Goal: Check status: Check status

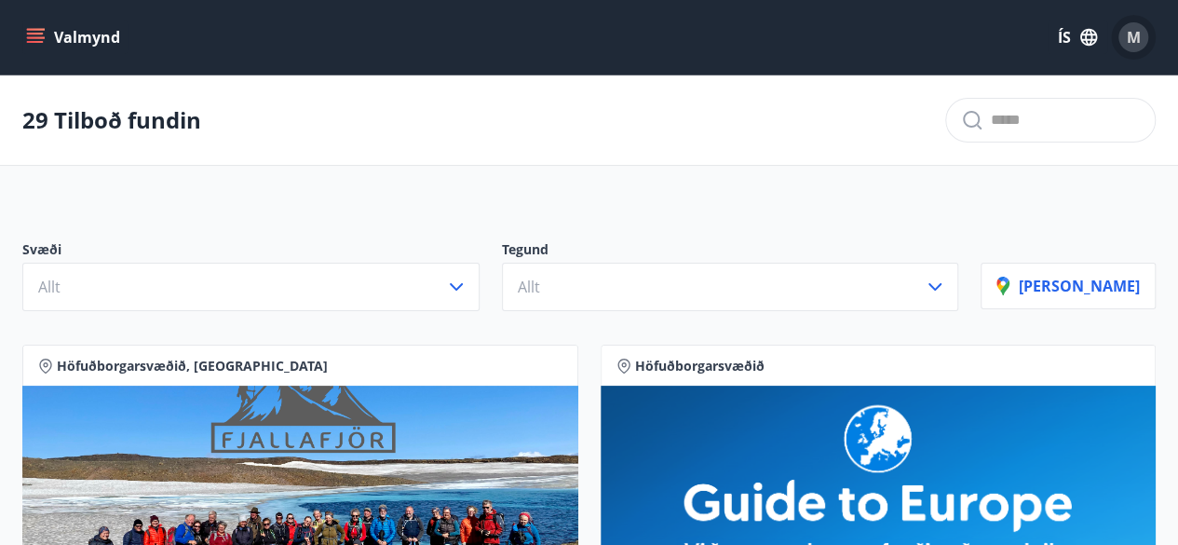
click at [1131, 37] on span "M" at bounding box center [1133, 37] width 14 height 20
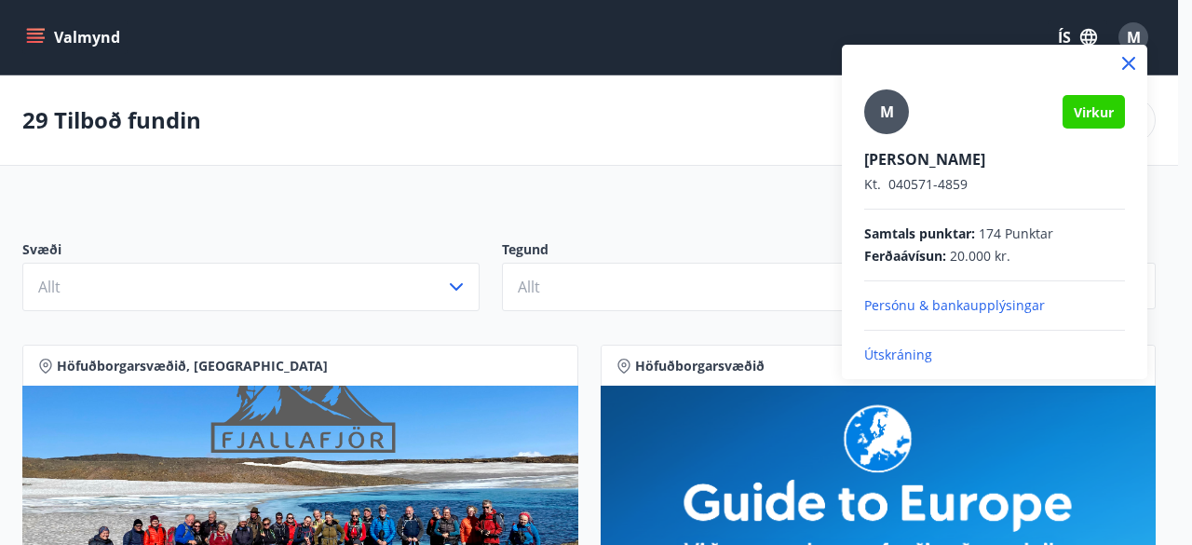
click at [1131, 61] on icon at bounding box center [1128, 63] width 13 height 13
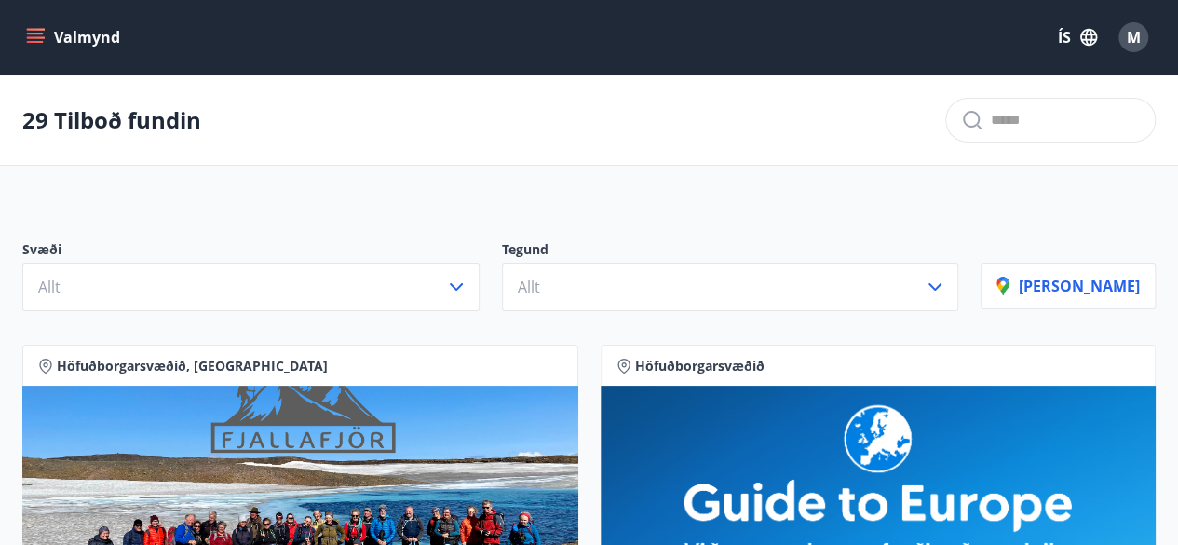
click at [36, 34] on icon "menu" at bounding box center [35, 34] width 17 height 2
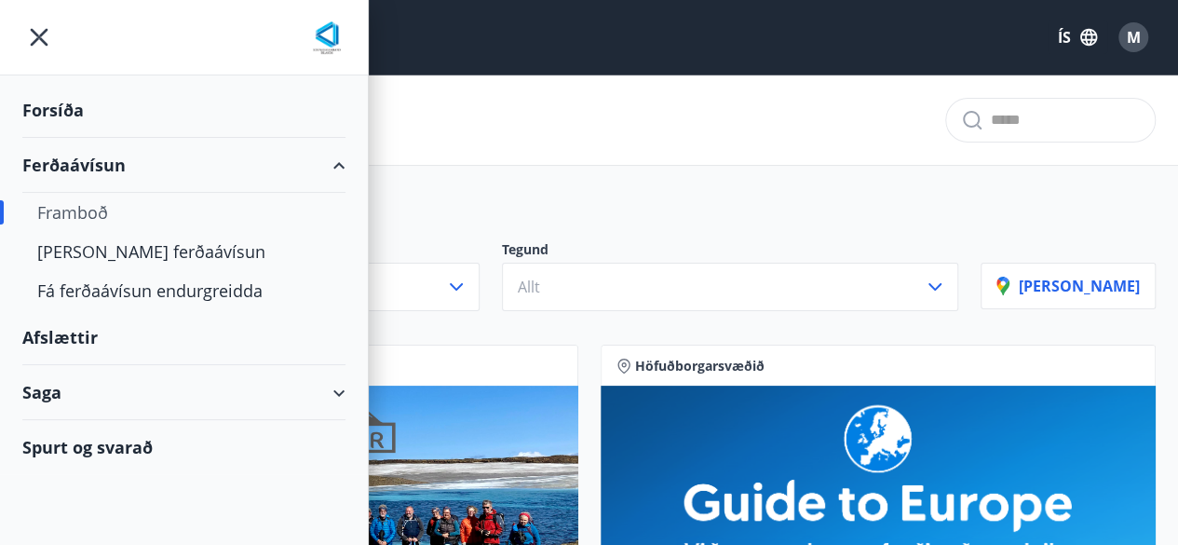
click at [45, 393] on div "Saga" at bounding box center [183, 392] width 323 height 55
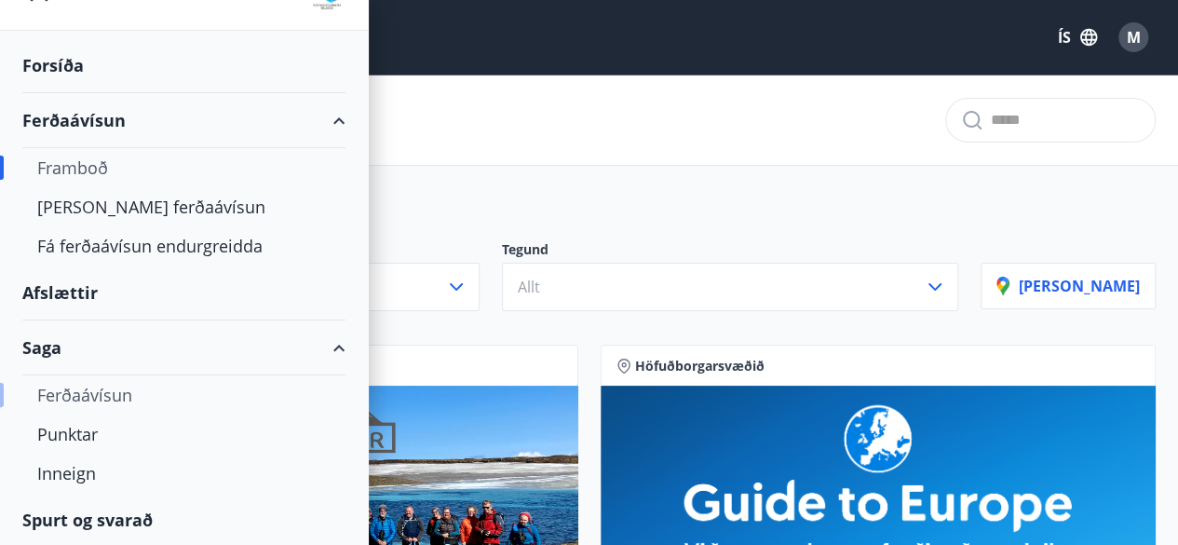
scroll to position [45, 0]
click at [87, 392] on div "Ferðaávísun" at bounding box center [183, 394] width 293 height 39
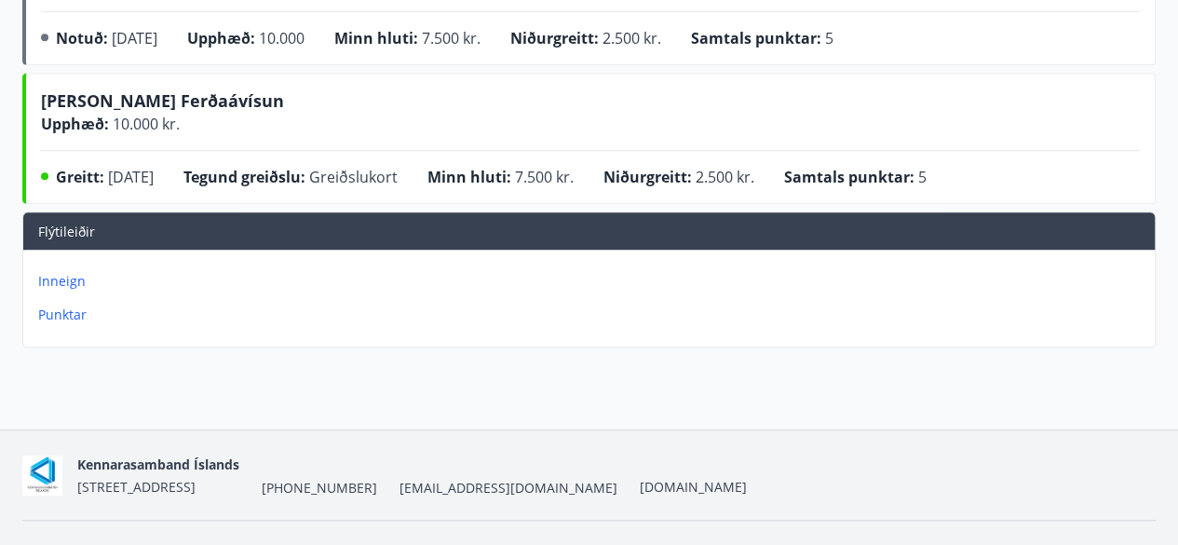
scroll to position [505, 0]
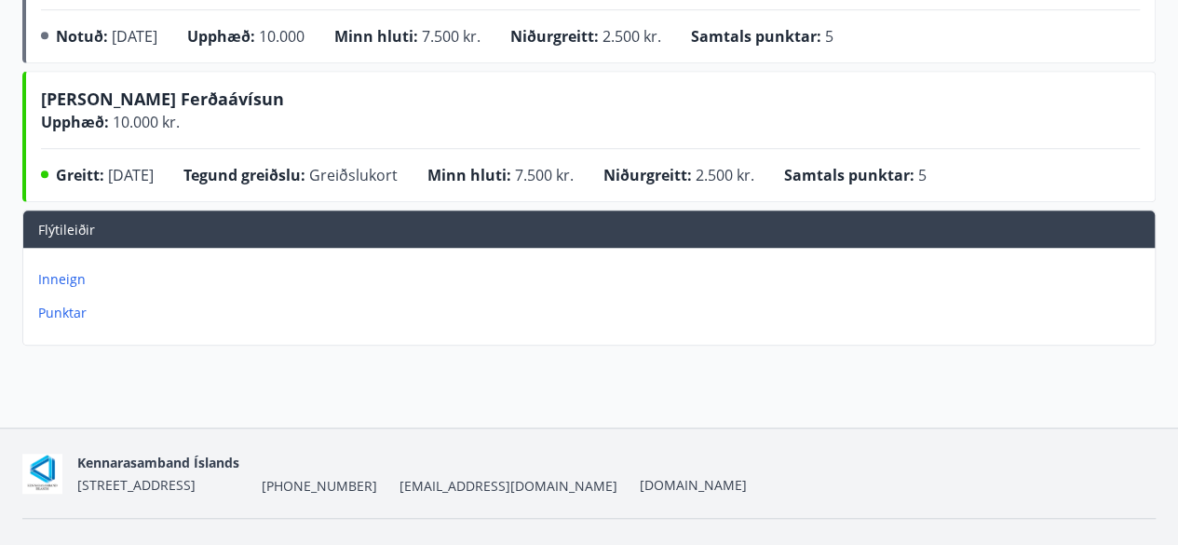
click at [65, 273] on p "Inneign" at bounding box center [592, 279] width 1109 height 19
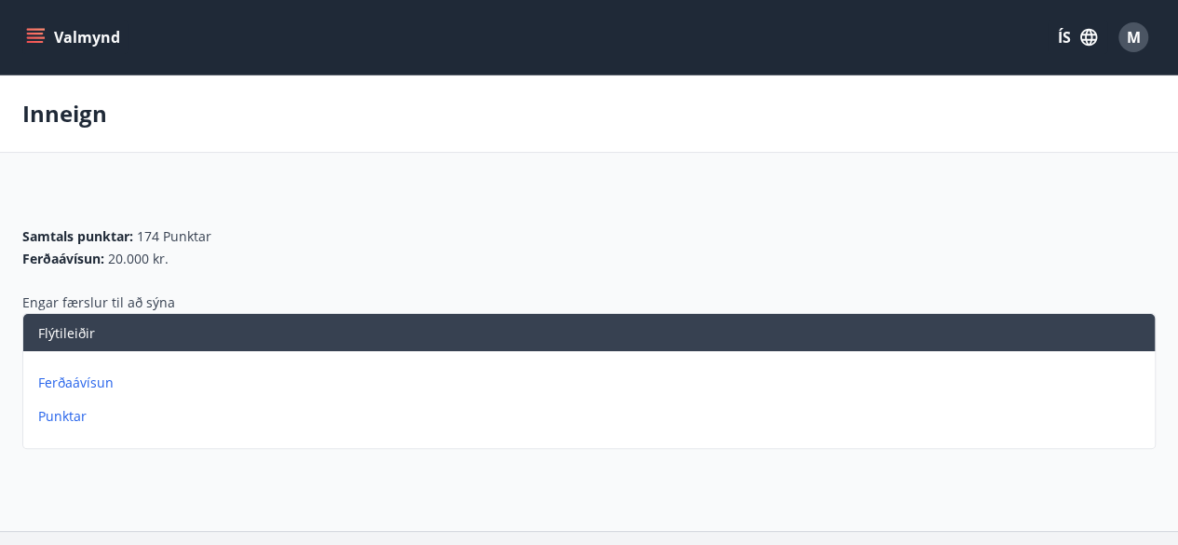
click at [67, 381] on p "Ferðaávísun" at bounding box center [592, 382] width 1109 height 19
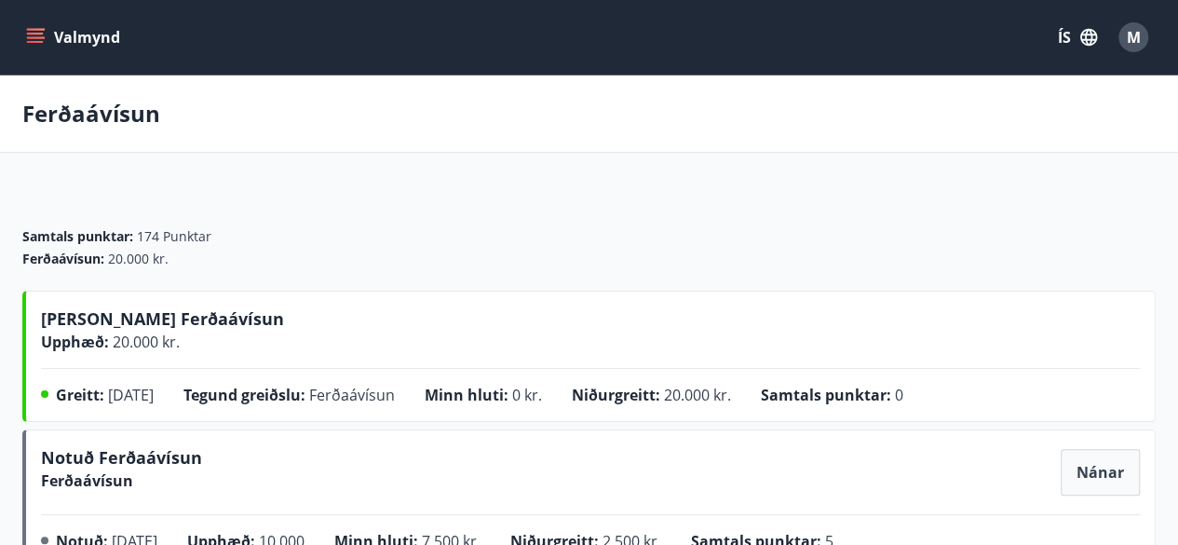
scroll to position [1, 0]
